Goal: Task Accomplishment & Management: Use online tool/utility

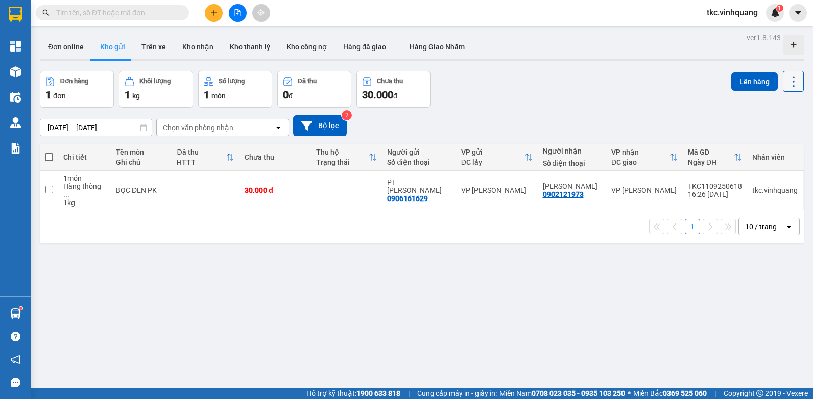
click at [787, 84] on icon at bounding box center [794, 82] width 14 height 14
click at [777, 146] on span "Làm mới" at bounding box center [771, 146] width 28 height 10
click at [48, 156] on span at bounding box center [49, 157] width 8 height 8
click at [49, 152] on input "checkbox" at bounding box center [49, 152] width 0 height 0
checkbox input "true"
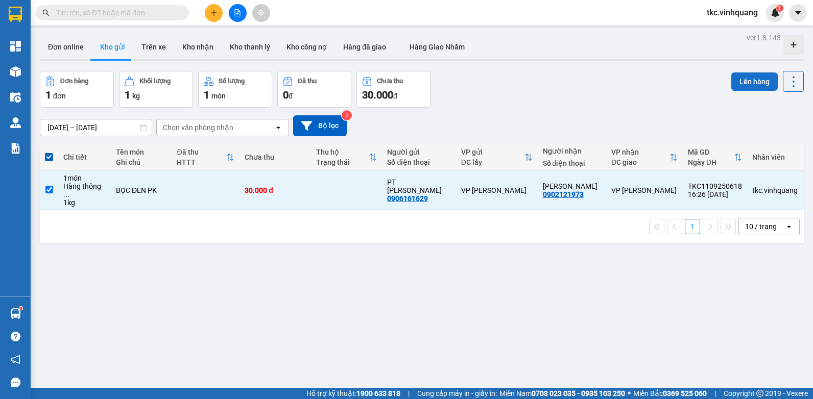
click at [744, 85] on button "Lên hàng" at bounding box center [754, 82] width 46 height 18
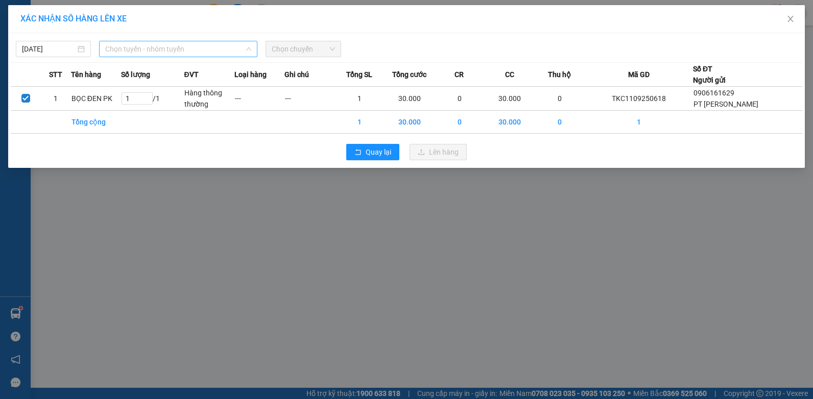
click at [166, 47] on span "Chọn tuyến - nhóm tuyến" at bounding box center [178, 48] width 146 height 15
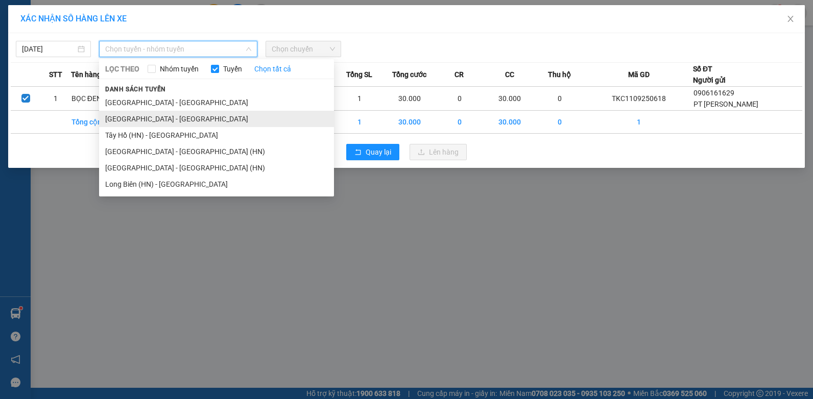
click at [120, 119] on li "[GEOGRAPHIC_DATA] - [GEOGRAPHIC_DATA]" at bounding box center [216, 119] width 235 height 16
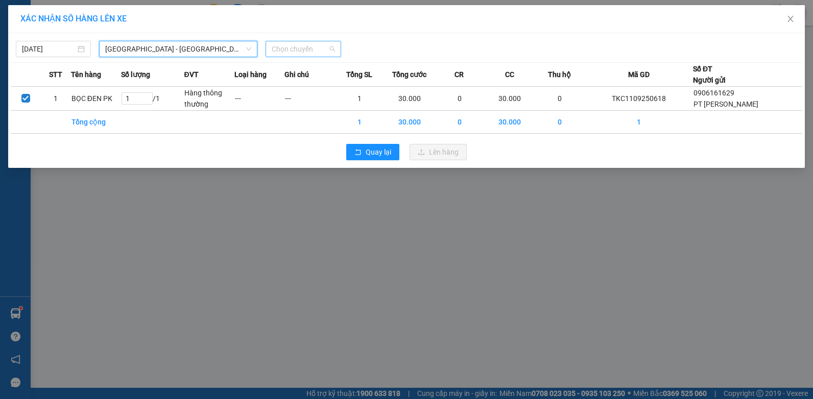
click at [317, 51] on span "Chọn chuyến" at bounding box center [303, 48] width 63 height 15
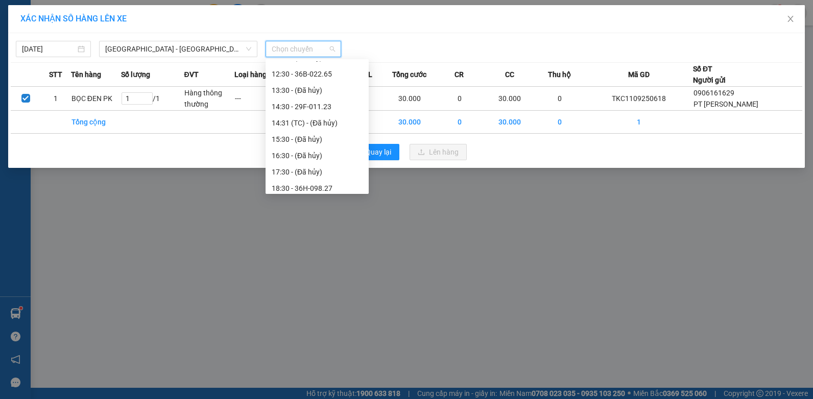
scroll to position [129, 0]
click at [138, 48] on span "[GEOGRAPHIC_DATA] - [GEOGRAPHIC_DATA]" at bounding box center [178, 48] width 146 height 15
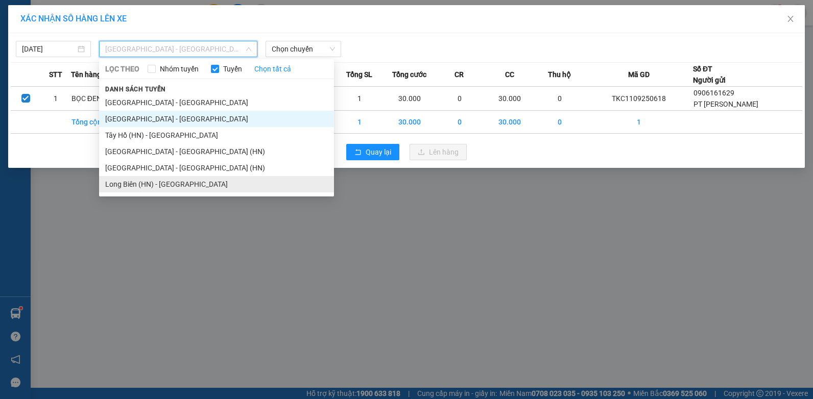
click at [123, 183] on li "Long Biên (HN) - [GEOGRAPHIC_DATA]" at bounding box center [216, 184] width 235 height 16
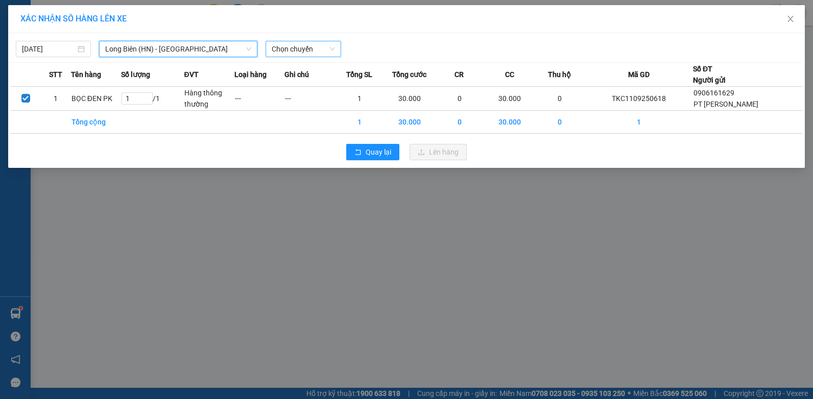
click at [316, 52] on span "Chọn chuyến" at bounding box center [303, 48] width 63 height 15
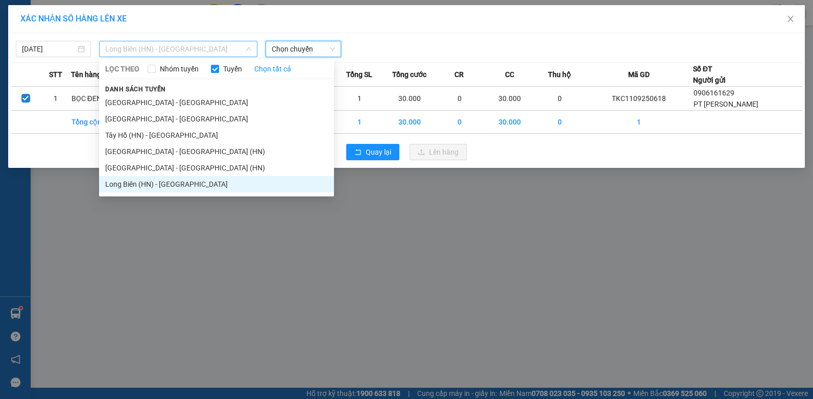
click at [197, 50] on span "Long Biên (HN) - [GEOGRAPHIC_DATA]" at bounding box center [178, 48] width 146 height 15
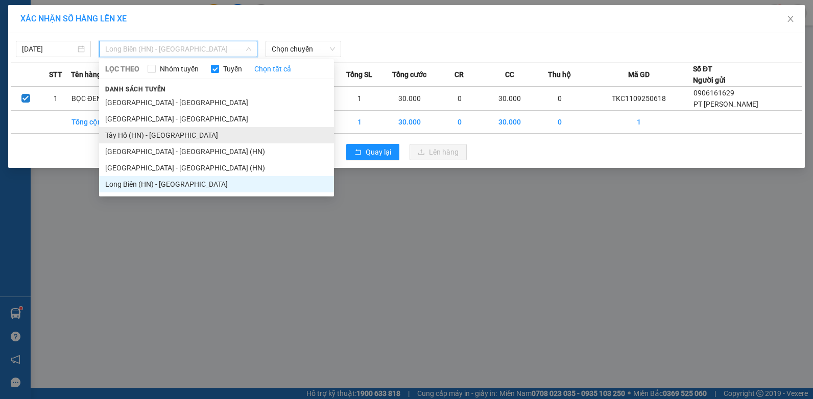
click at [115, 135] on li "Tây Hồ (HN) - [GEOGRAPHIC_DATA]" at bounding box center [216, 135] width 235 height 16
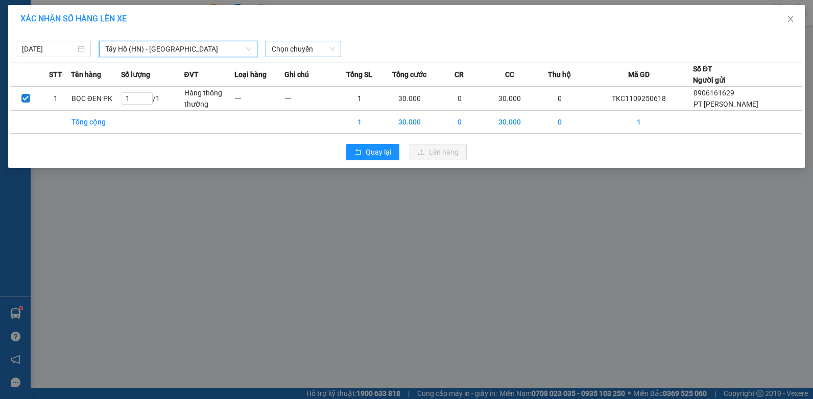
click at [318, 48] on span "Chọn chuyến" at bounding box center [303, 48] width 63 height 15
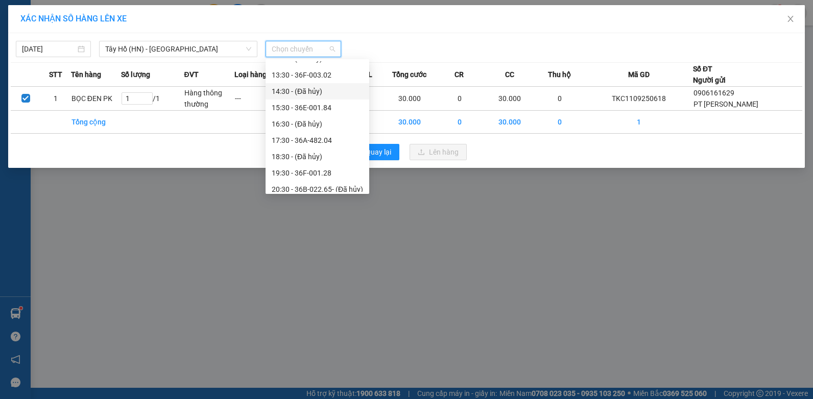
scroll to position [131, 0]
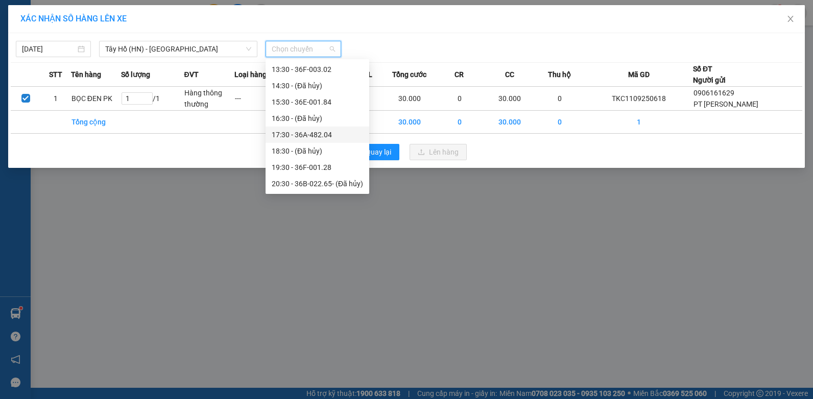
click at [306, 134] on div "17:30 - 36A-482.04" at bounding box center [317, 134] width 91 height 11
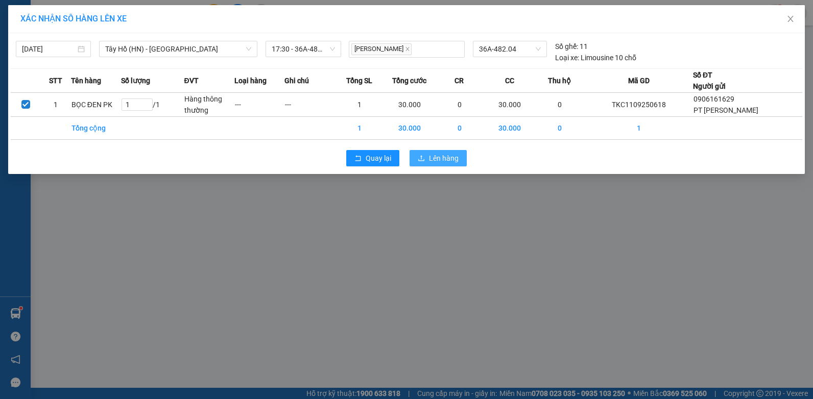
click at [444, 161] on span "Lên hàng" at bounding box center [444, 158] width 30 height 11
